Goal: Task Accomplishment & Management: Complete application form

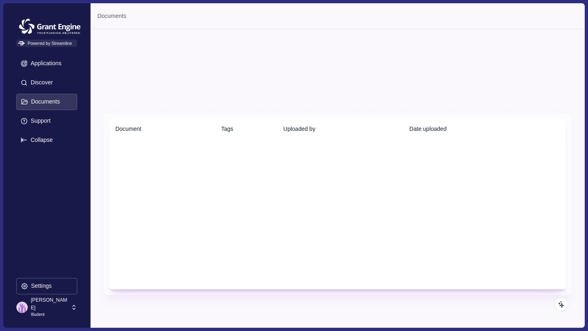
click at [38, 312] on p "Illudent" at bounding box center [50, 315] width 38 height 7
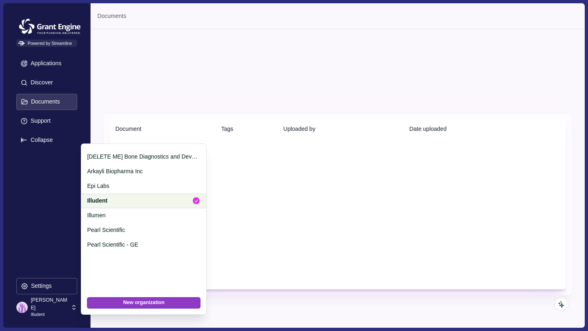
click at [106, 199] on p "Illudent" at bounding box center [136, 201] width 99 height 9
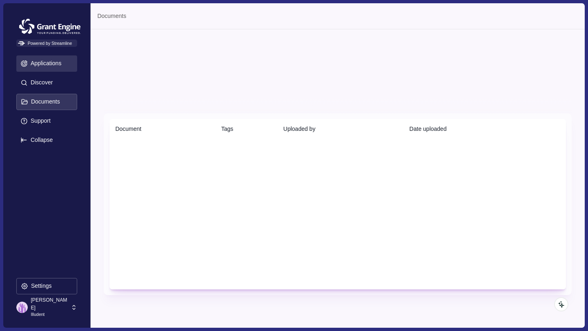
click at [34, 67] on p "Applications" at bounding box center [45, 63] width 34 height 7
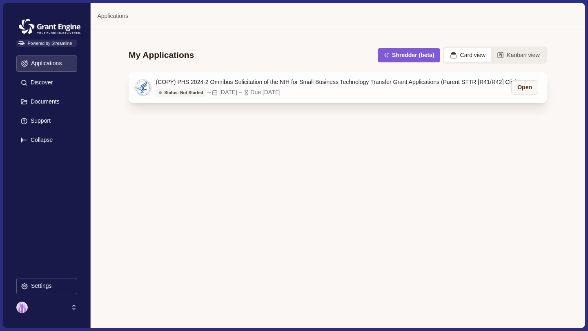
click at [214, 82] on div "(COPY) PHS 2024-2 Omnibus Solicitation of the NIH for Small Business Technology…" at bounding box center [339, 82] width 367 height 9
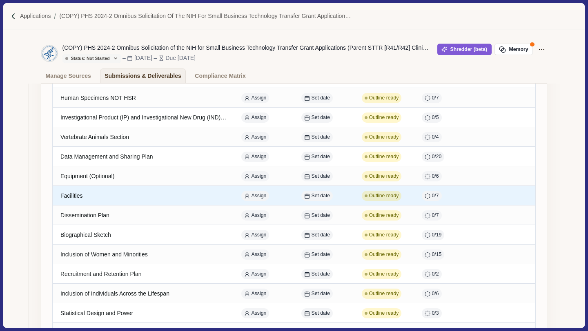
scroll to position [303, 0]
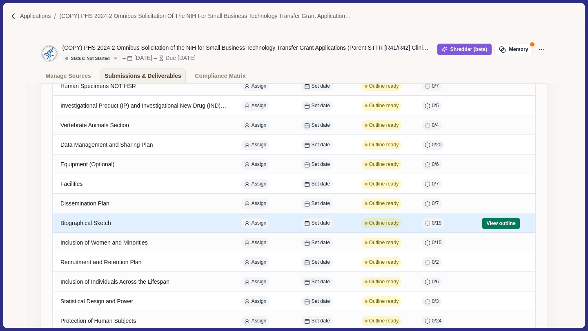
click at [93, 223] on div "Biographical Sketch" at bounding box center [143, 223] width 166 height 16
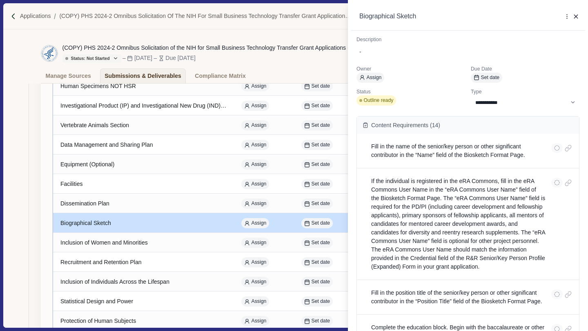
click at [97, 222] on div "**********" at bounding box center [294, 165] width 588 height 331
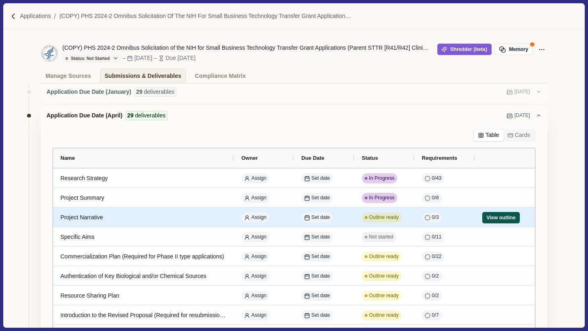
click at [488, 220] on button "View outline" at bounding box center [501, 217] width 38 height 11
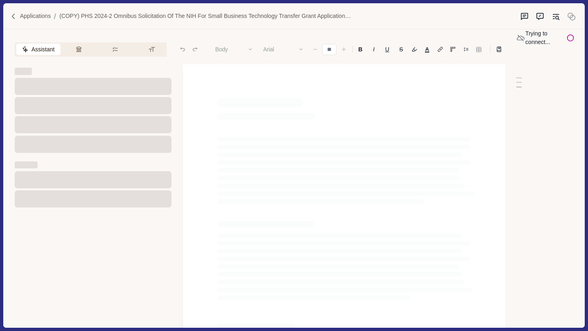
click at [13, 17] on img at bounding box center [13, 16] width 7 height 7
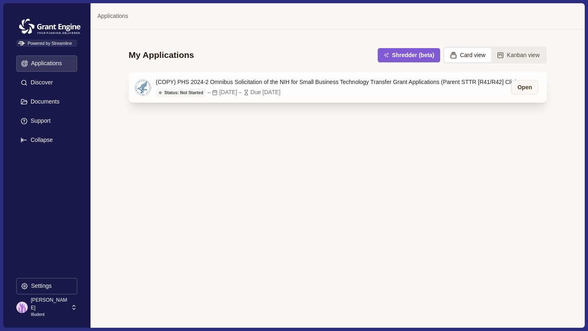
click at [194, 81] on div "(COPY) PHS 2024-2 Omnibus Solicitation of the NIH for Small Business Technology…" at bounding box center [339, 82] width 367 height 9
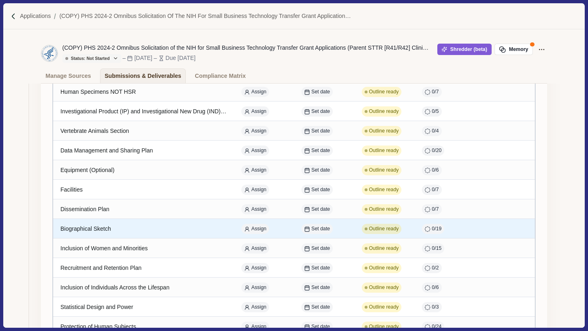
scroll to position [328, 0]
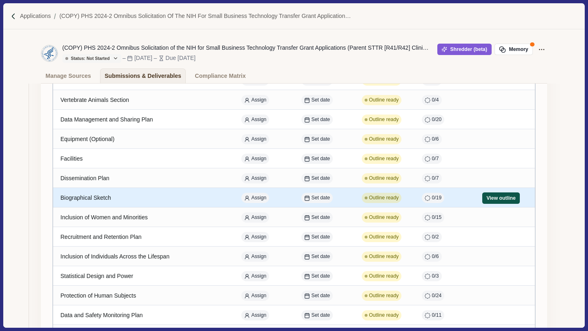
click at [493, 201] on button "View outline" at bounding box center [501, 198] width 38 height 11
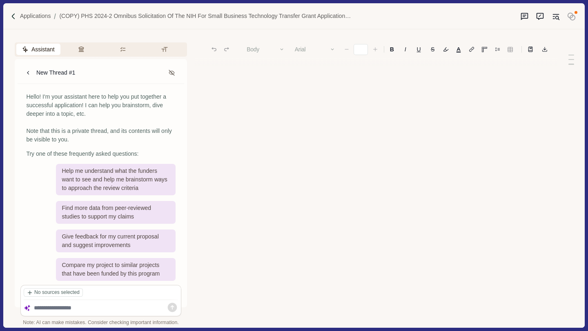
type input "**"
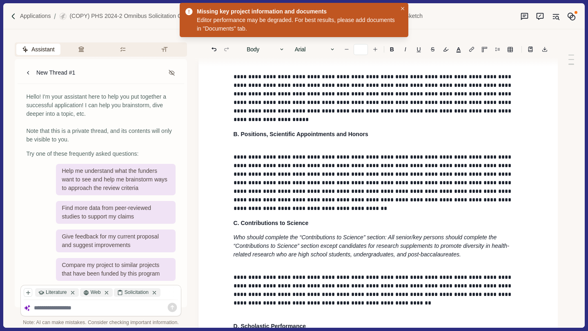
scroll to position [35, 0]
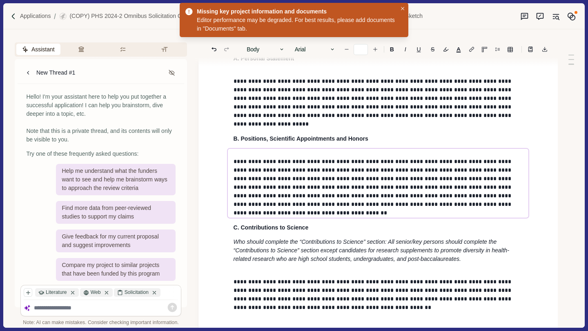
click at [395, 197] on p "**********" at bounding box center [377, 183] width 289 height 51
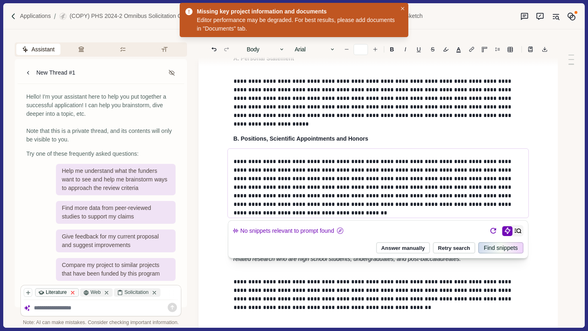
click at [73, 290] on icon at bounding box center [73, 293] width 6 height 6
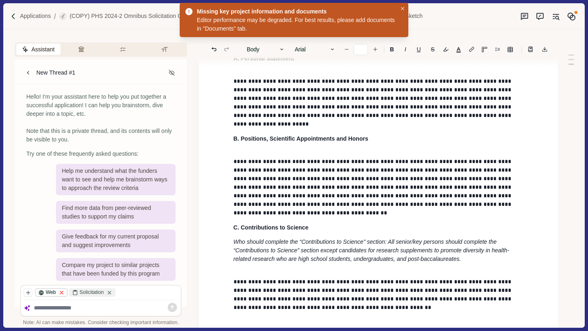
click at [63, 291] on icon at bounding box center [61, 292] width 3 height 3
click at [78, 290] on icon at bounding box center [76, 293] width 6 height 6
click at [32, 290] on icon "button" at bounding box center [30, 293] width 6 height 6
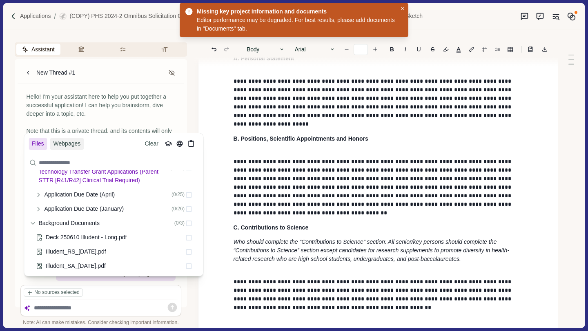
scroll to position [32, 0]
